Goal: Task Accomplishment & Management: Manage account settings

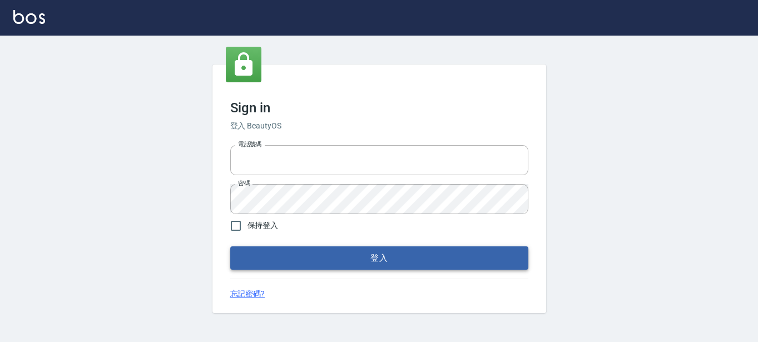
type input "0289832082"
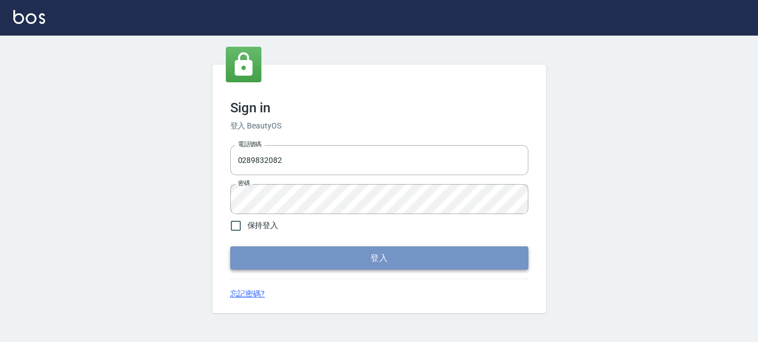
click at [257, 254] on button "登入" at bounding box center [379, 257] width 298 height 23
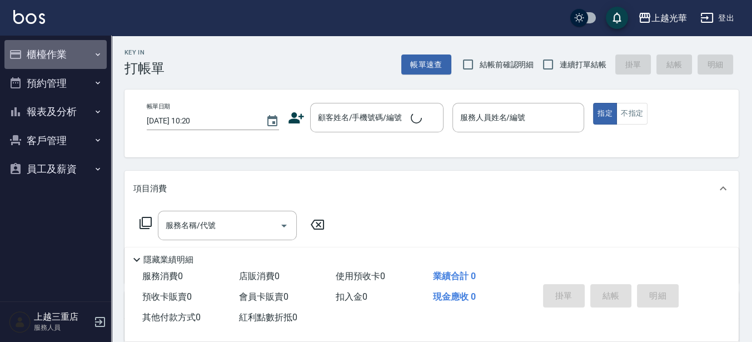
click at [56, 54] on button "櫃檯作業" at bounding box center [55, 54] width 102 height 29
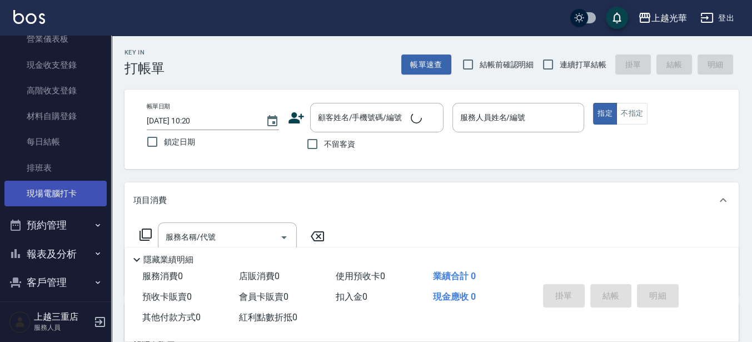
scroll to position [139, 0]
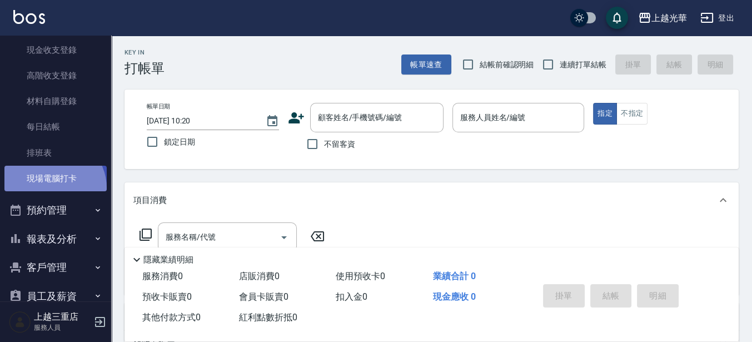
click at [53, 188] on link "現場電腦打卡" at bounding box center [55, 179] width 102 height 26
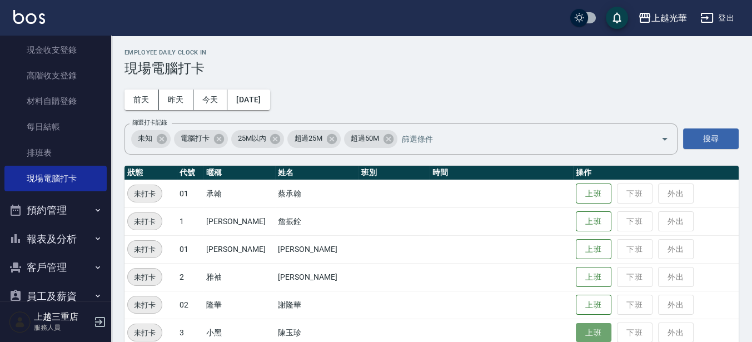
click at [588, 330] on button "上班" at bounding box center [594, 332] width 36 height 19
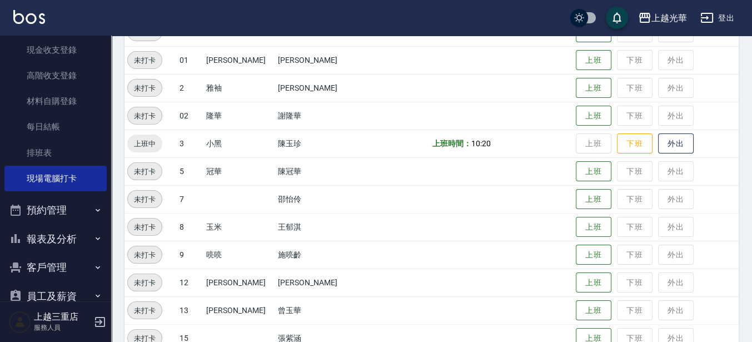
scroll to position [208, 0]
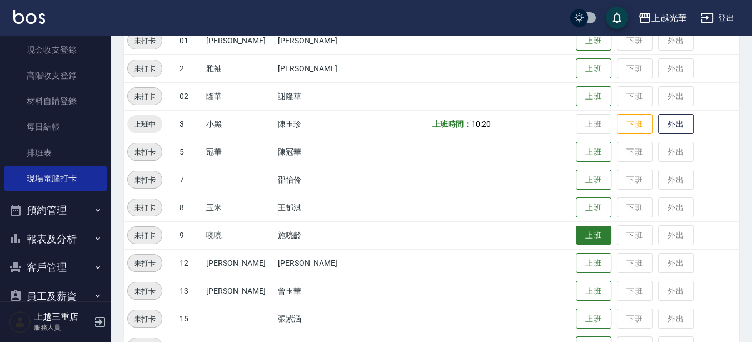
click at [594, 237] on button "上班" at bounding box center [594, 235] width 36 height 19
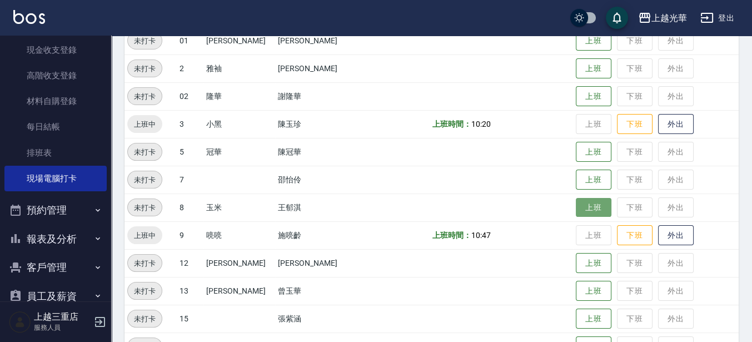
click at [579, 213] on button "上班" at bounding box center [594, 207] width 36 height 19
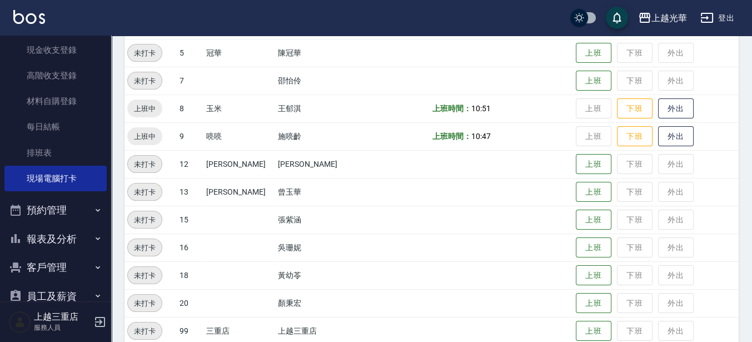
scroll to position [324, 0]
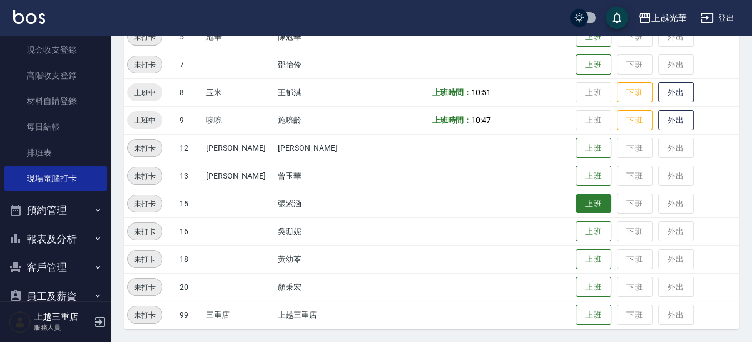
click at [581, 207] on button "上班" at bounding box center [594, 203] width 36 height 19
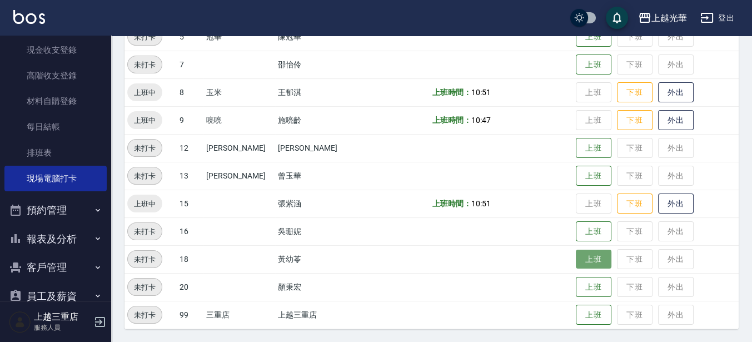
click at [583, 258] on button "上班" at bounding box center [594, 259] width 36 height 19
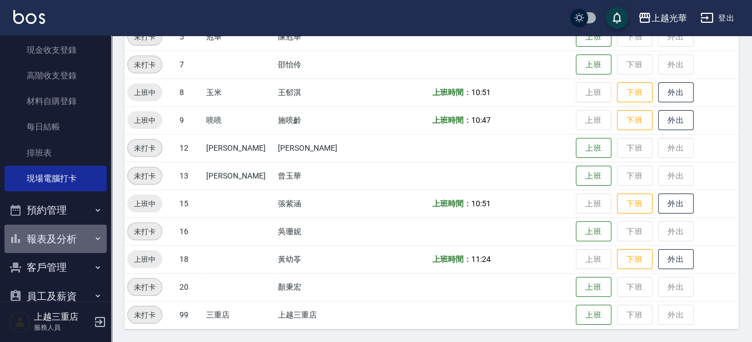
click at [64, 238] on button "報表及分析" at bounding box center [55, 239] width 102 height 29
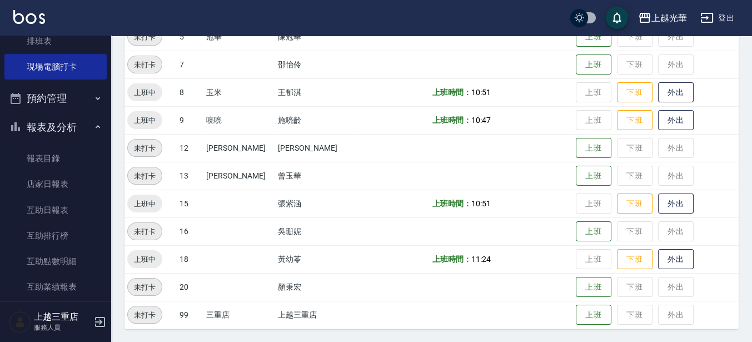
scroll to position [269, 0]
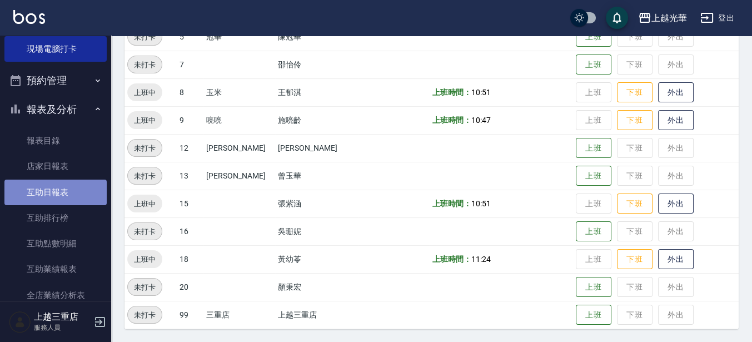
click at [96, 190] on link "互助日報表" at bounding box center [55, 193] width 102 height 26
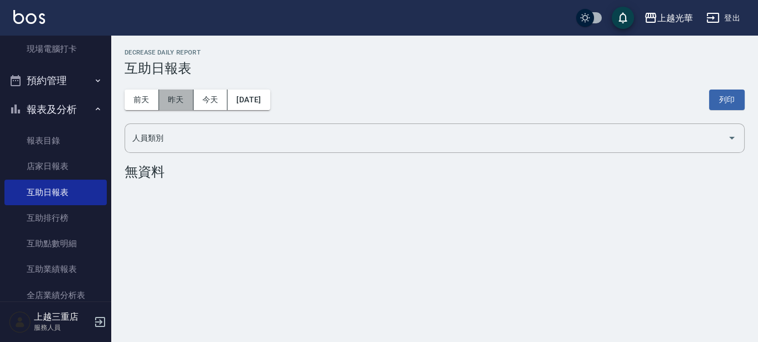
click at [183, 96] on button "昨天" at bounding box center [176, 100] width 34 height 21
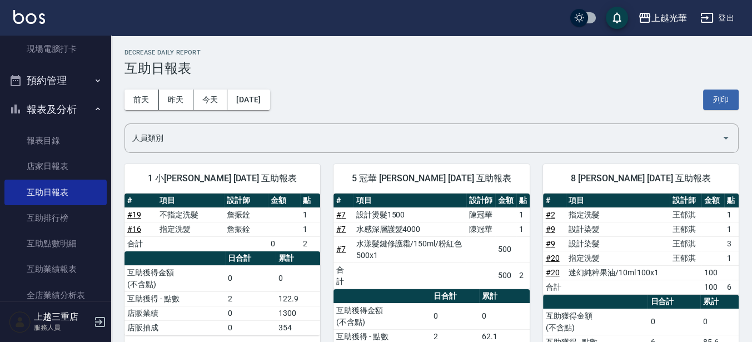
click at [45, 18] on div "[PERSON_NAME]出" at bounding box center [376, 18] width 752 height 36
click at [36, 20] on img at bounding box center [29, 17] width 32 height 14
